Goal: Browse casually: Explore the website without a specific task or goal

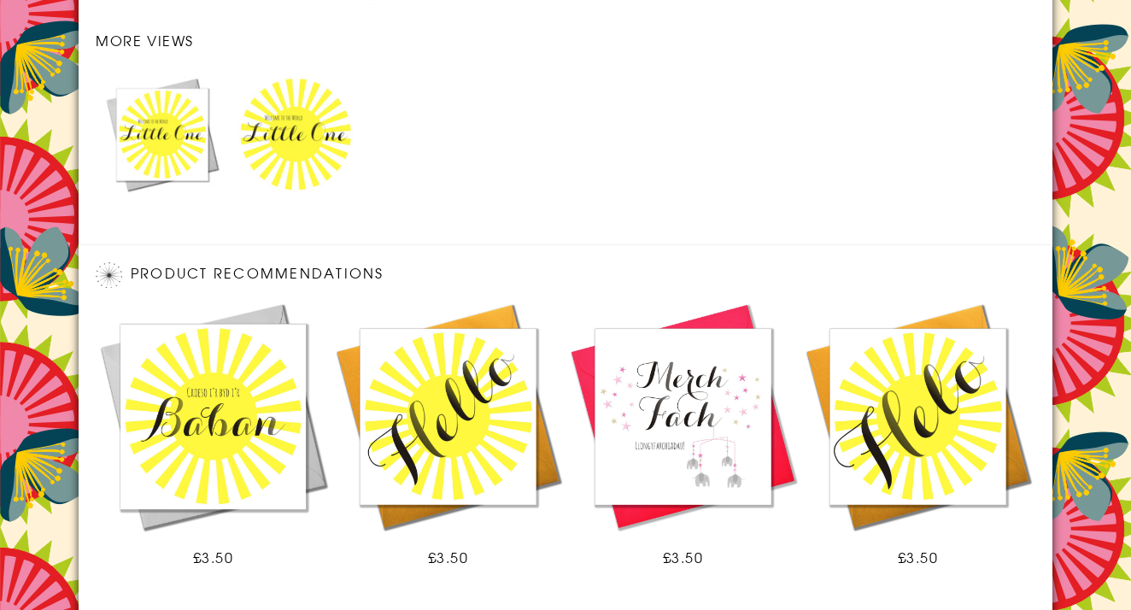
scroll to position [1657, 0]
